Goal: Information Seeking & Learning: Learn about a topic

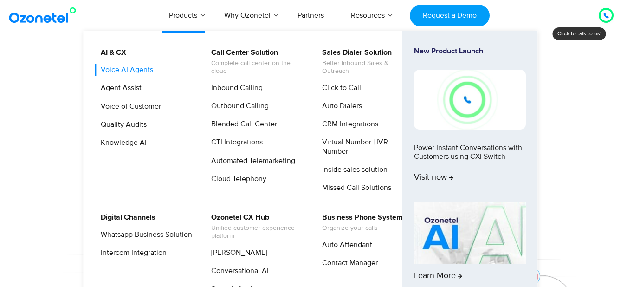
click at [140, 73] on link "Voice AI Agents" at bounding box center [125, 70] width 60 height 12
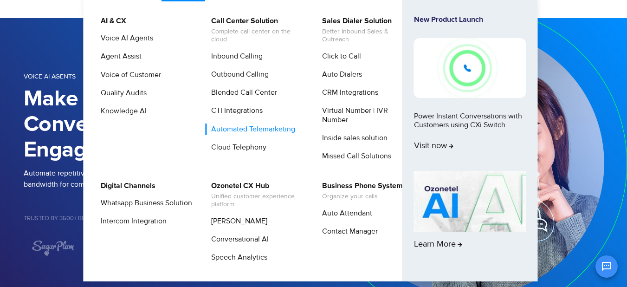
scroll to position [32, 0]
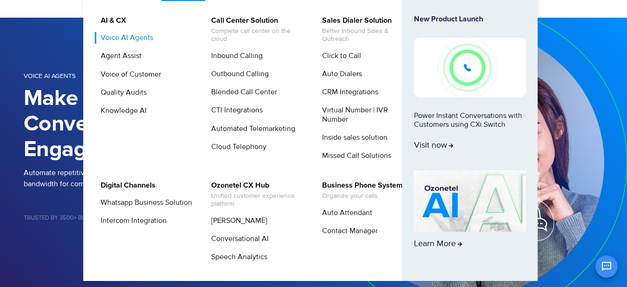
click at [137, 39] on link "Voice AI Agents" at bounding box center [125, 38] width 60 height 12
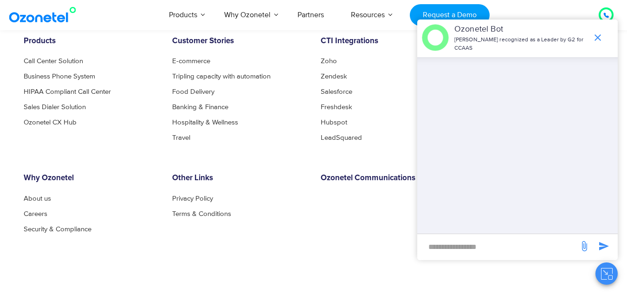
scroll to position [1966, 0]
